Goal: Book appointment/travel/reservation

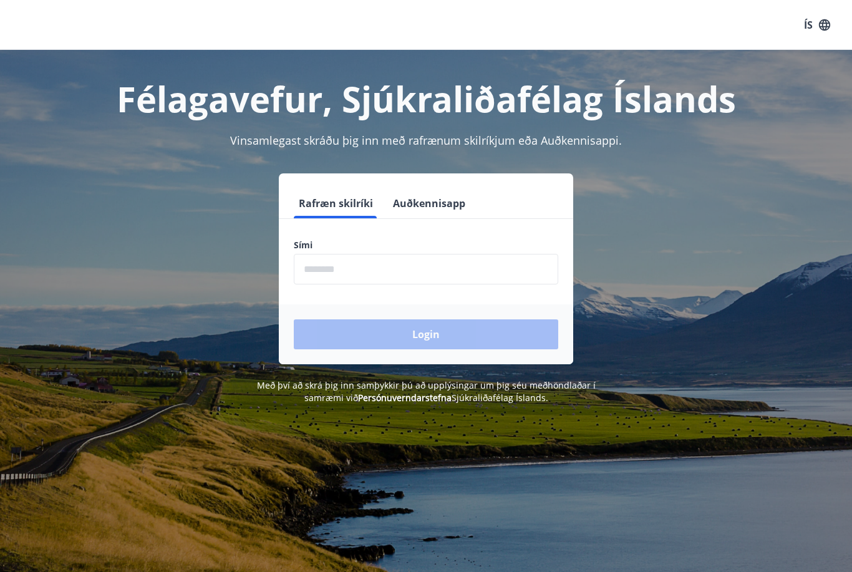
click at [479, 278] on input "phone" at bounding box center [426, 269] width 265 height 31
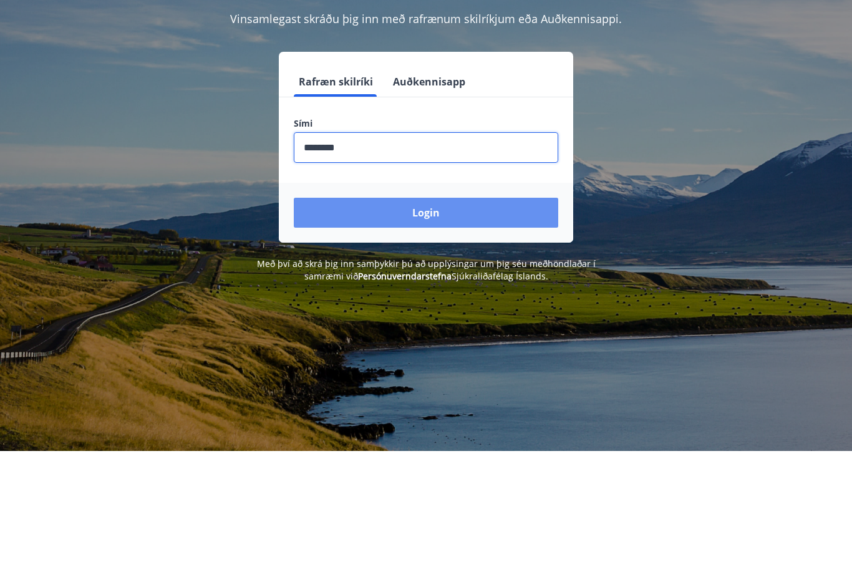
type input "********"
click at [454, 320] on button "Login" at bounding box center [426, 335] width 265 height 30
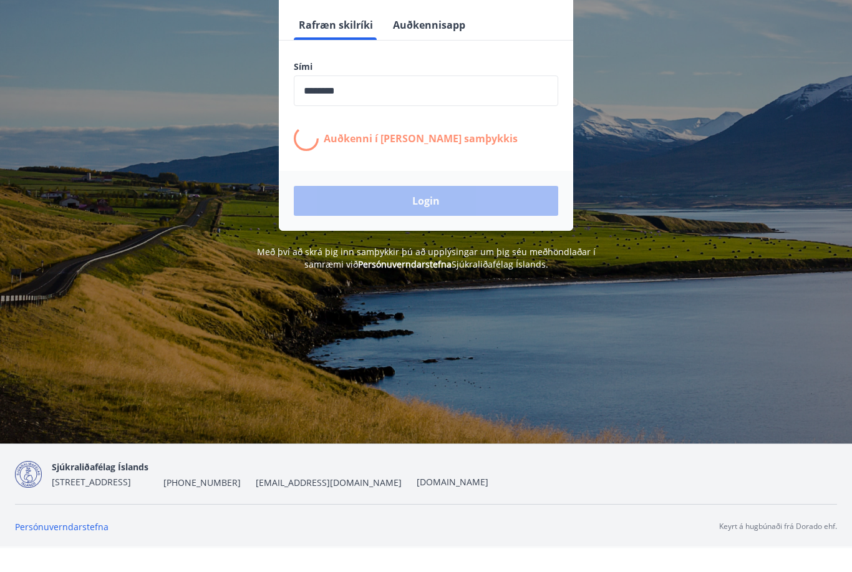
scroll to position [155, 0]
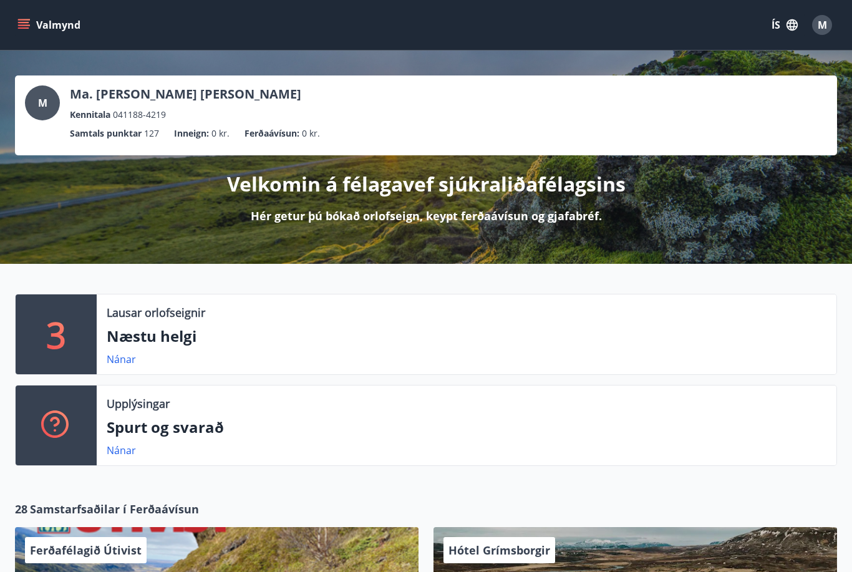
click at [20, 25] on icon "menu" at bounding box center [25, 24] width 14 height 1
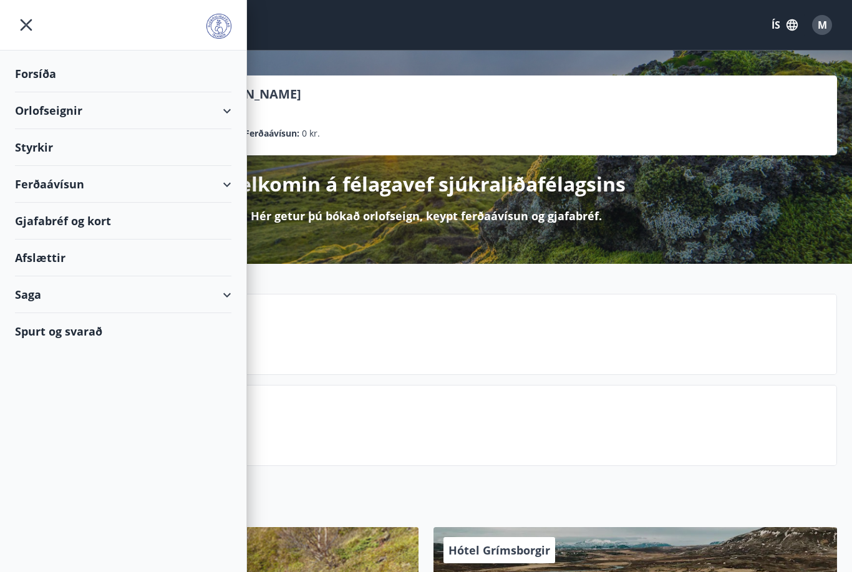
click at [185, 111] on div "Orlofseignir" at bounding box center [123, 110] width 217 height 37
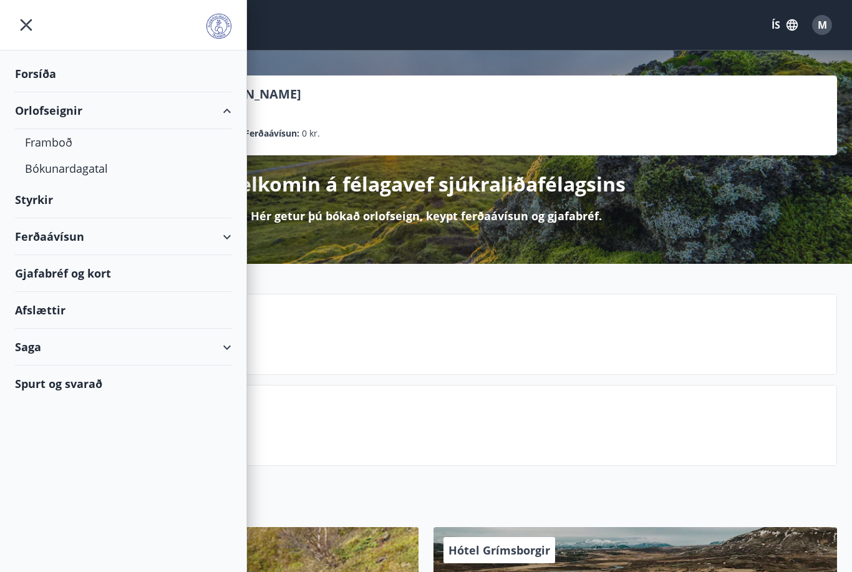
click at [92, 172] on div "Bókunardagatal" at bounding box center [123, 168] width 197 height 26
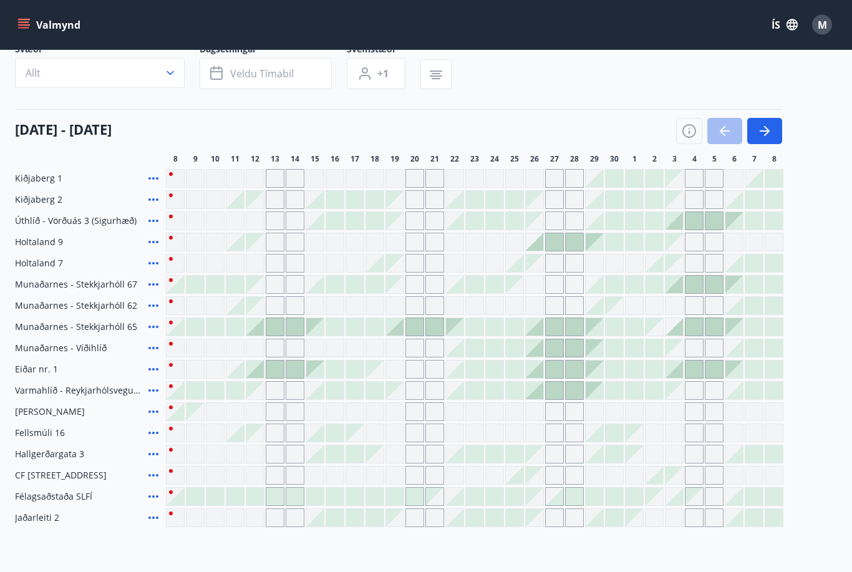
scroll to position [94, 0]
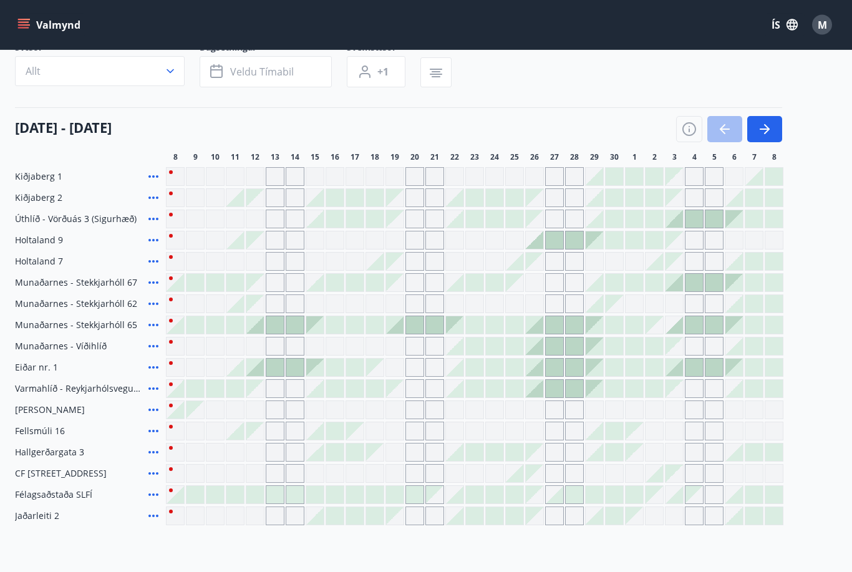
click at [84, 498] on span "Félagsaðstaða SLFÍ" at bounding box center [53, 495] width 77 height 12
click at [74, 490] on span "Félagsaðstaða SLFÍ" at bounding box center [53, 495] width 77 height 12
click at [159, 501] on icon at bounding box center [153, 495] width 15 height 15
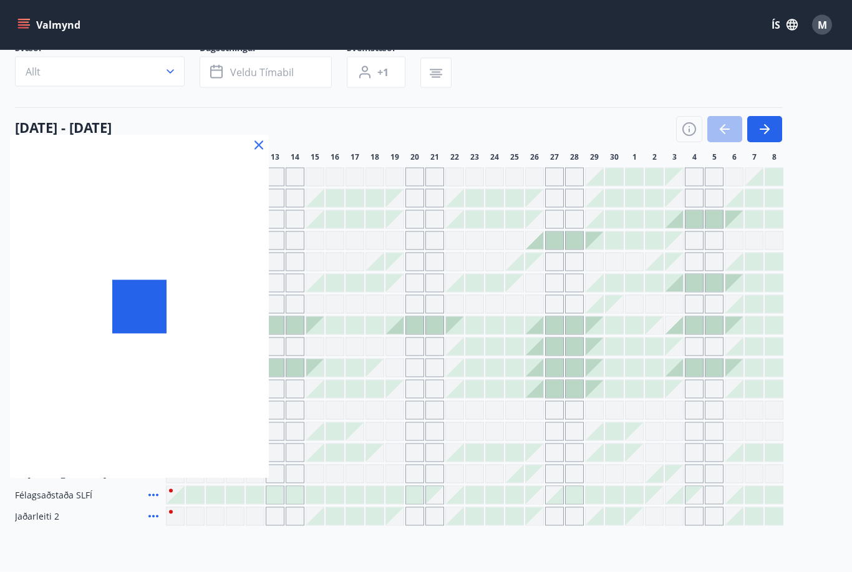
scroll to position [94, 0]
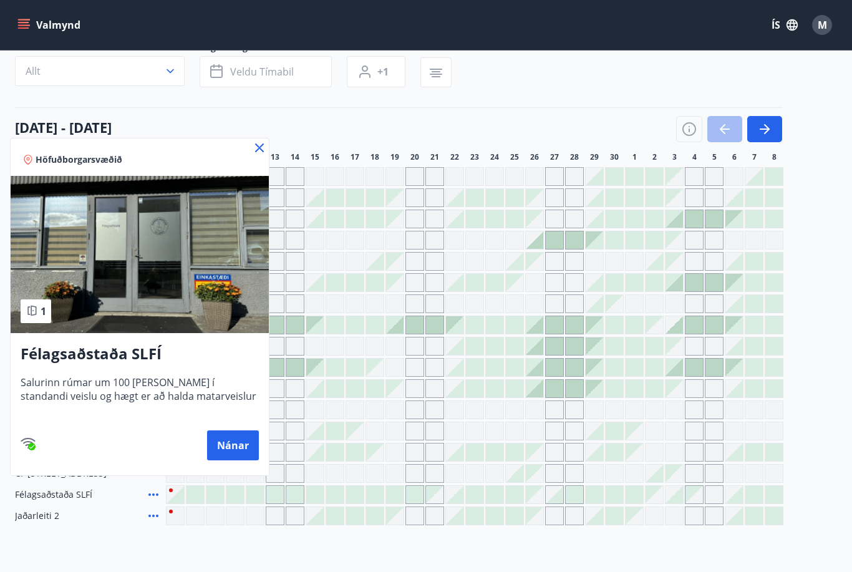
click at [234, 443] on button "Nánar" at bounding box center [233, 446] width 52 height 30
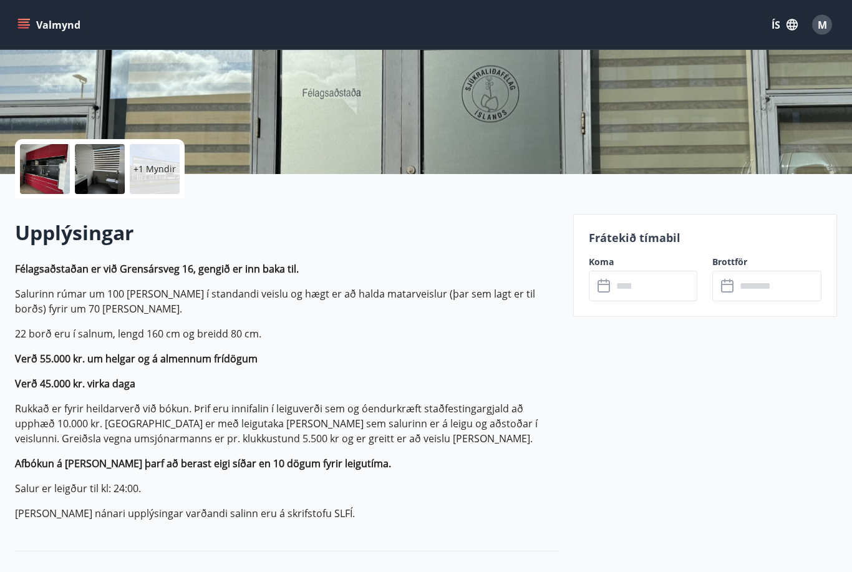
click at [151, 175] on p "+1 Myndir" at bounding box center [155, 169] width 42 height 12
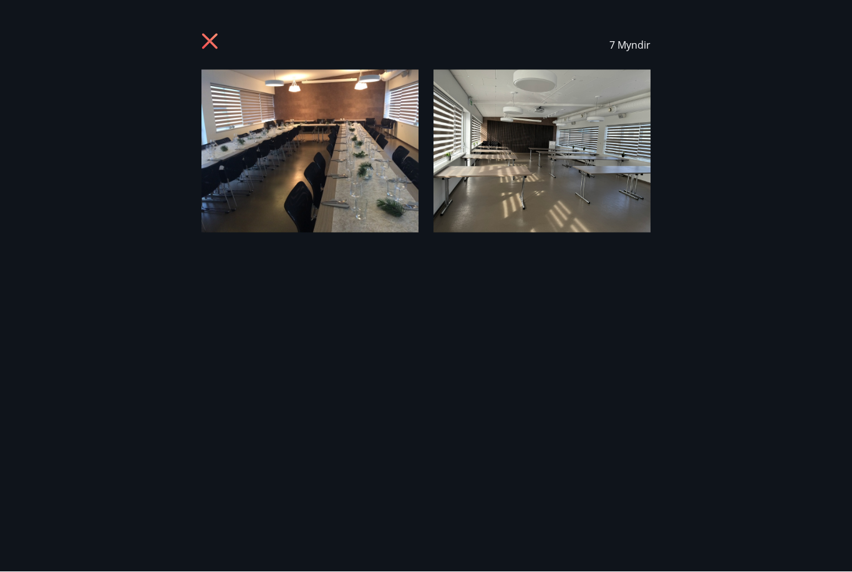
scroll to position [200, 0]
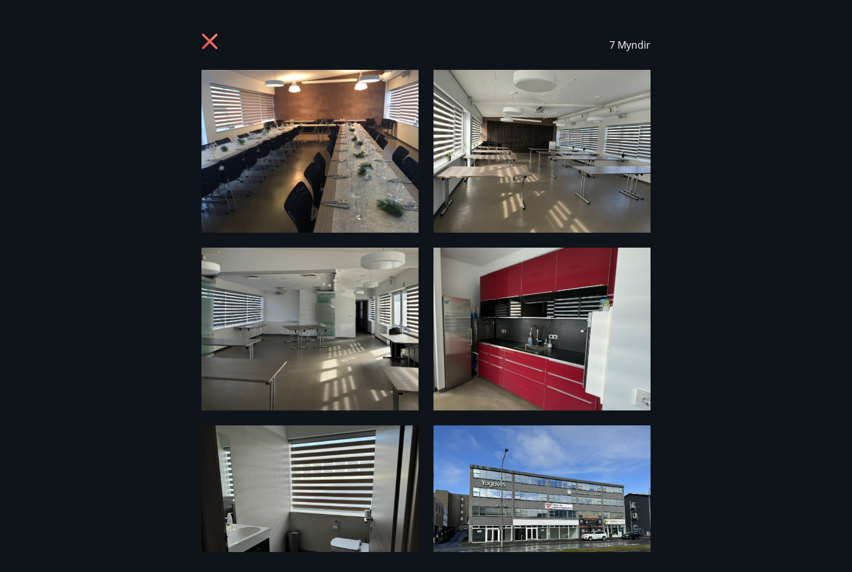
click at [540, 179] on img at bounding box center [542, 151] width 217 height 163
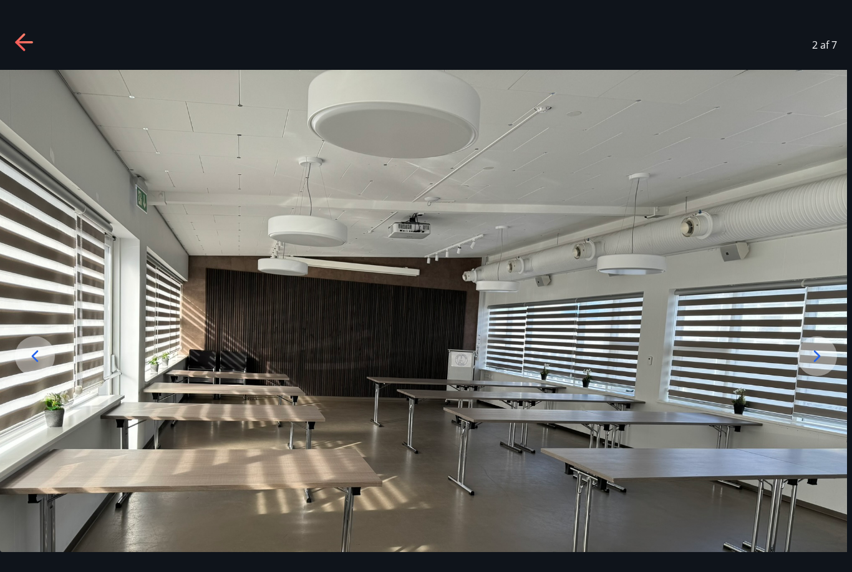
scroll to position [0, 0]
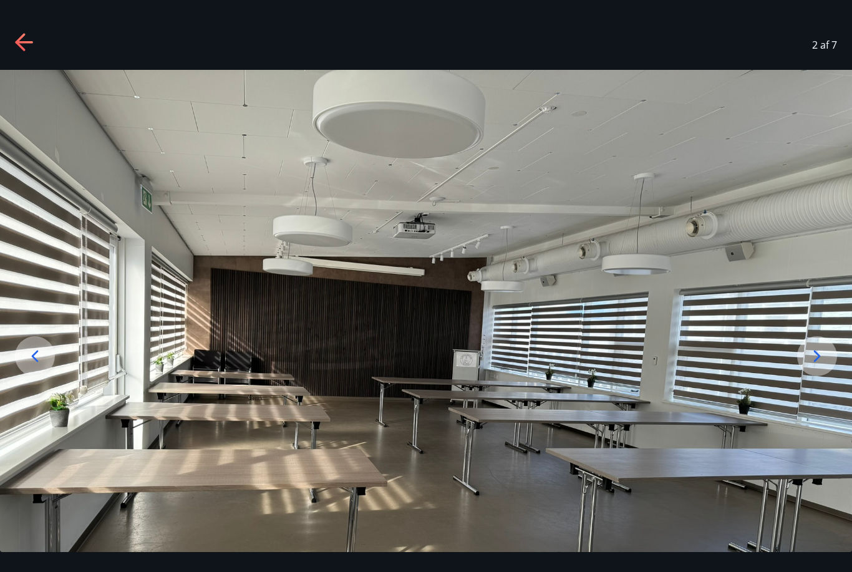
click at [26, 48] on icon at bounding box center [25, 43] width 20 height 20
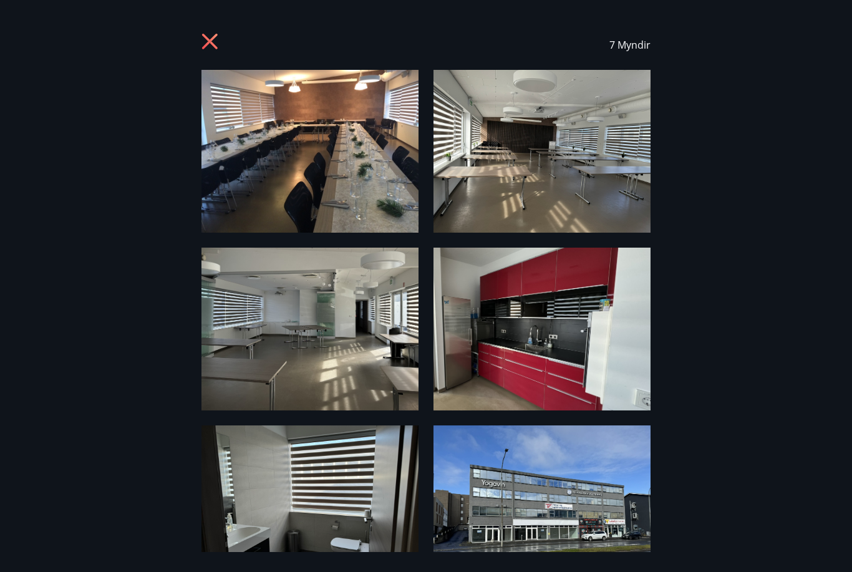
scroll to position [-1, 0]
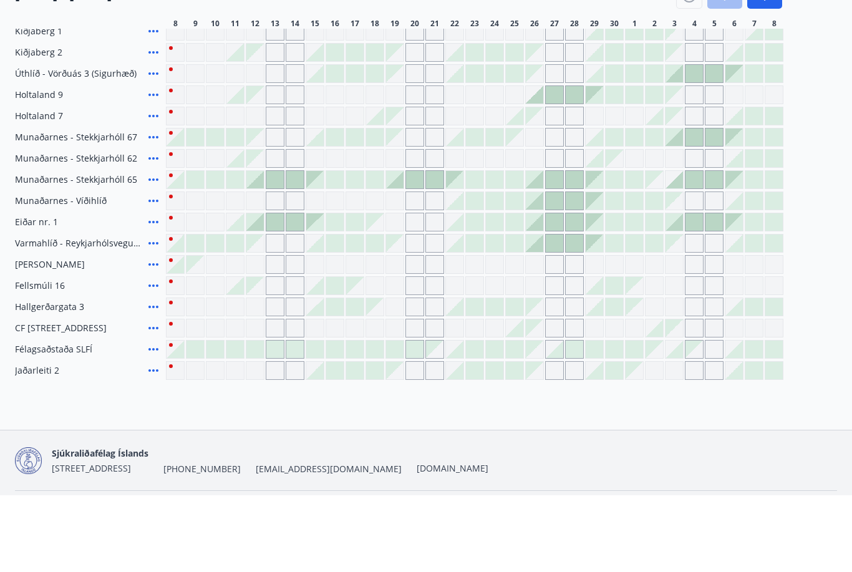
scroll to position [162, 0]
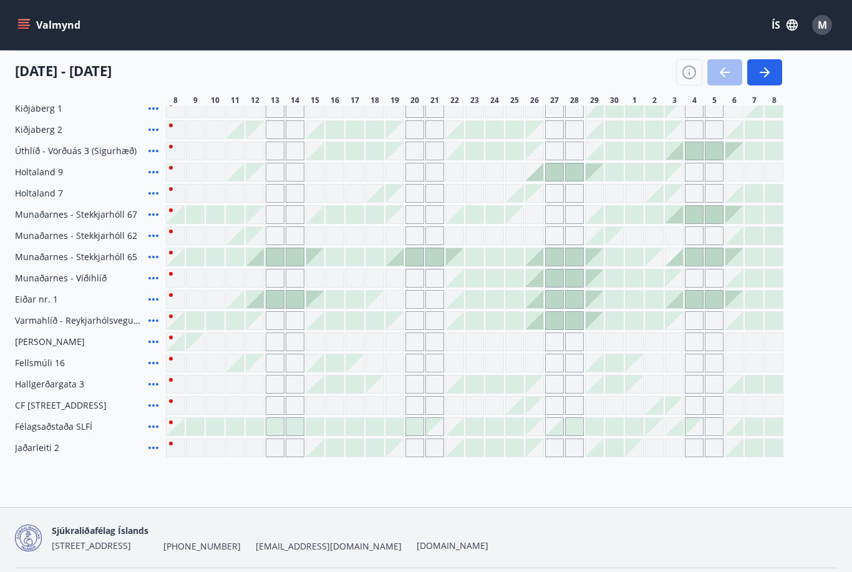
click at [148, 424] on icon at bounding box center [153, 426] width 15 height 15
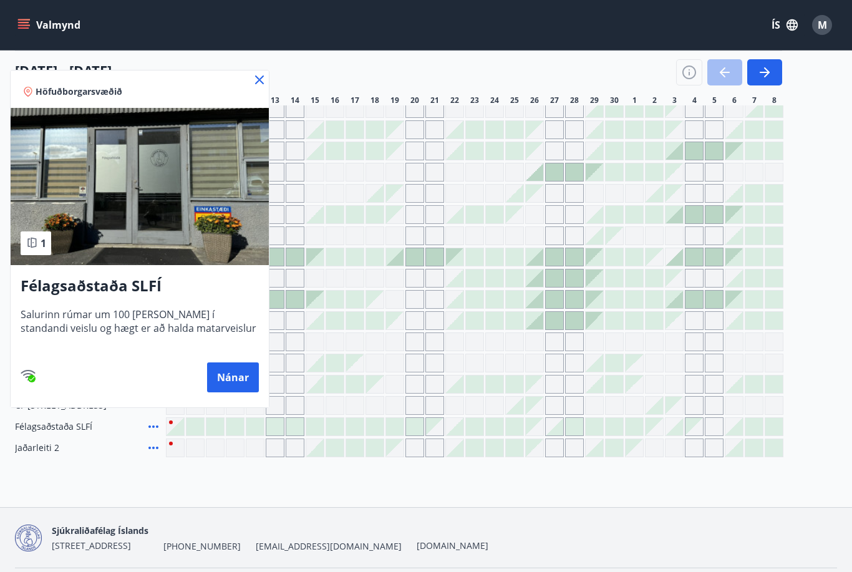
click at [228, 376] on button "Nánar" at bounding box center [233, 378] width 52 height 30
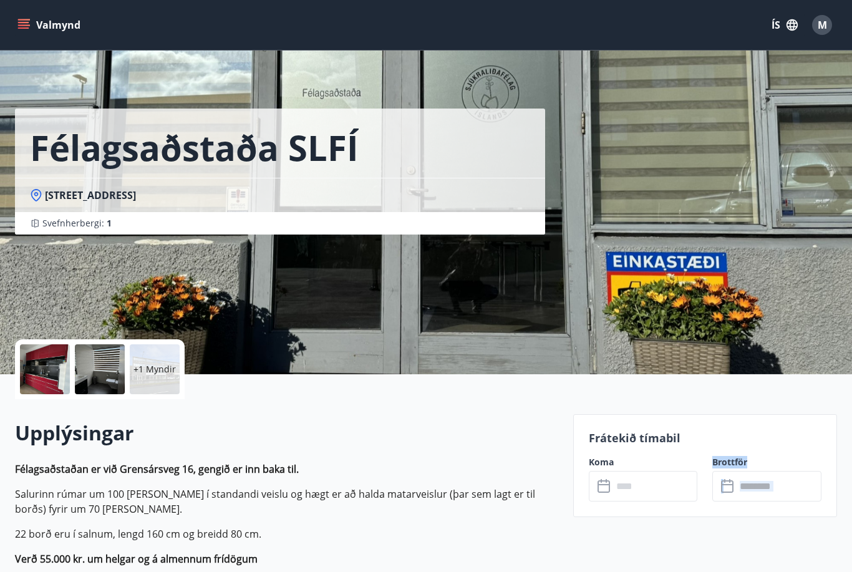
click at [45, 365] on div at bounding box center [45, 369] width 50 height 50
